Goal: Transaction & Acquisition: Purchase product/service

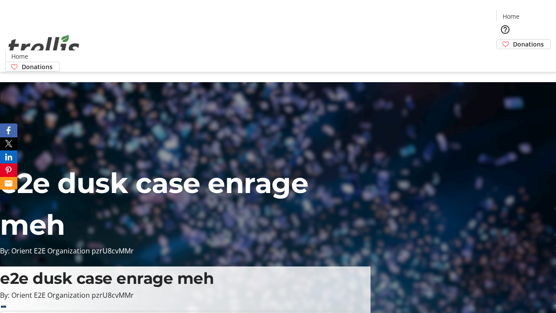
click at [513, 40] on span "Donations" at bounding box center [528, 44] width 31 height 9
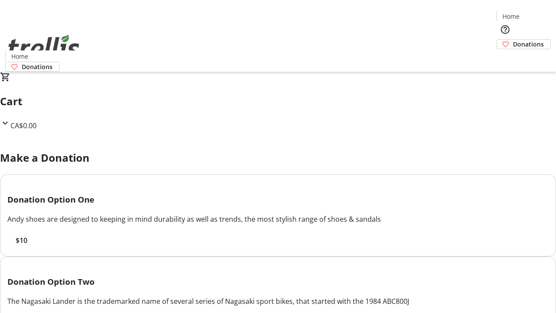
click at [27, 245] on span "$10" at bounding box center [22, 240] width 12 height 10
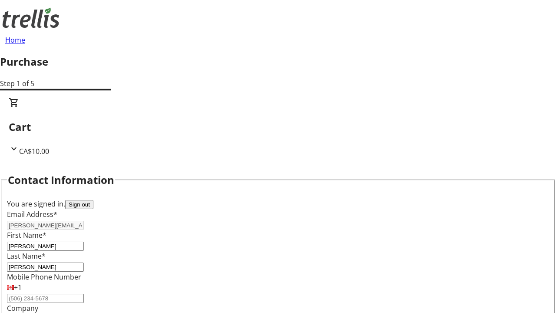
select select "CA"
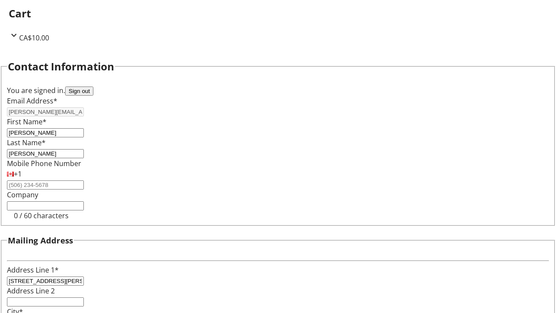
select select "BC"
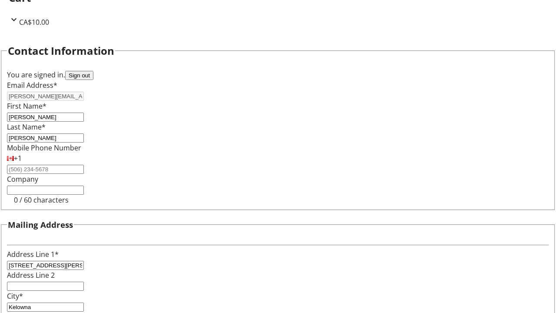
type input "Kelowna"
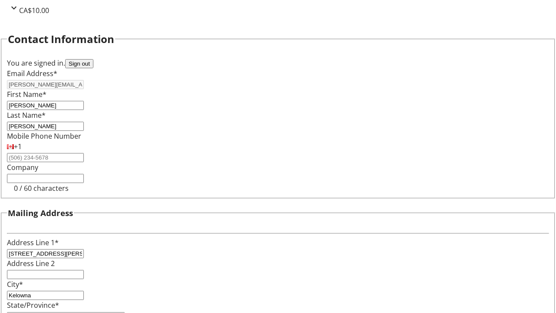
type input "V1Y 0C2"
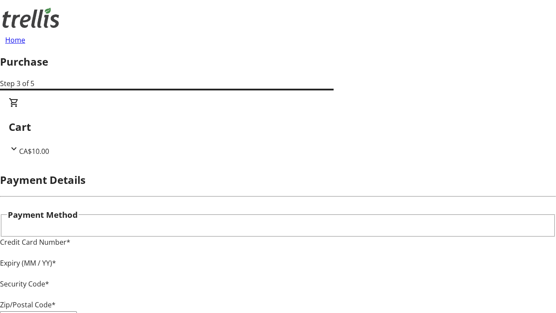
type input "V1Y 0C2"
